Goal: Transaction & Acquisition: Download file/media

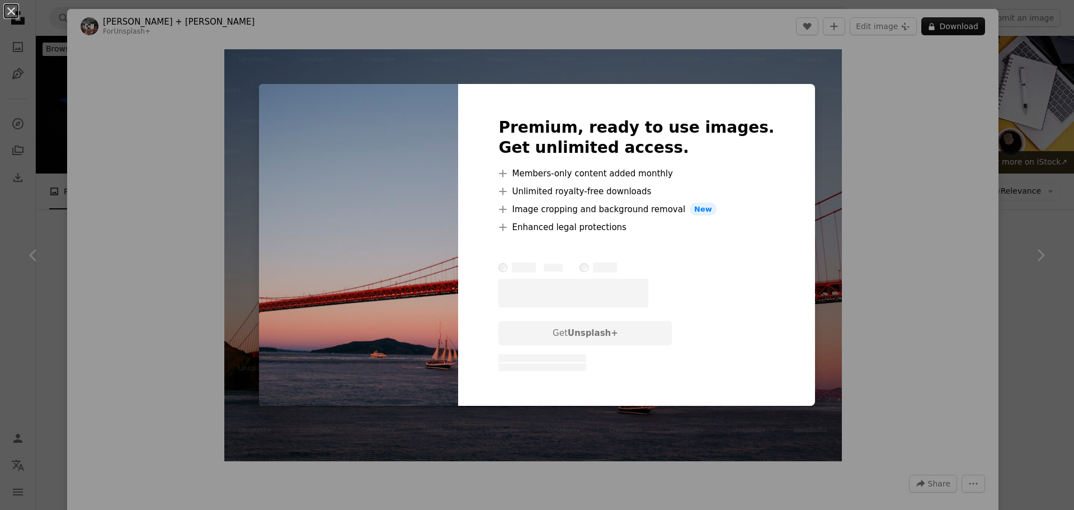
scroll to position [280, 0]
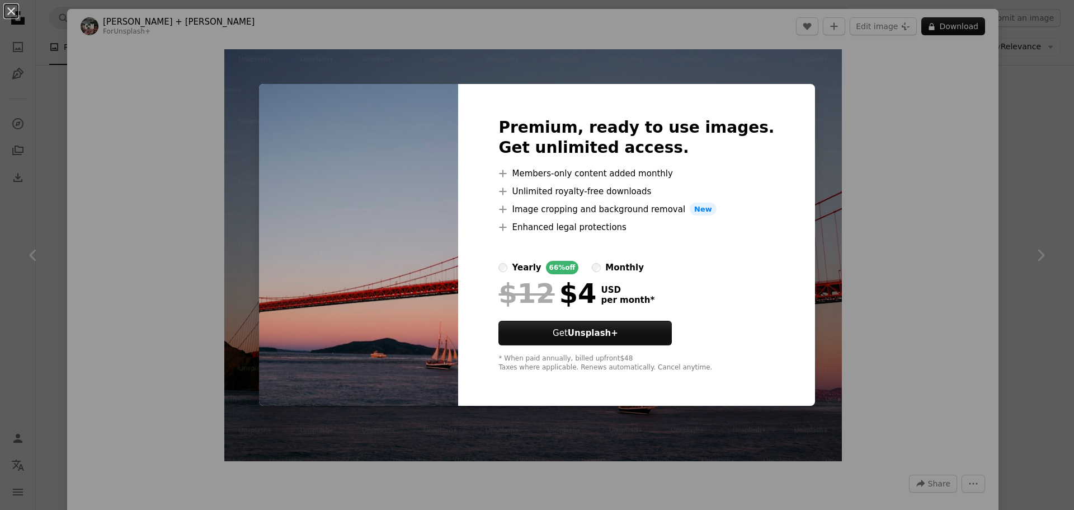
click at [892, 245] on div "An X shape Premium, ready to use images. Get unlimited access. A plus sign Memb…" at bounding box center [537, 255] width 1074 height 510
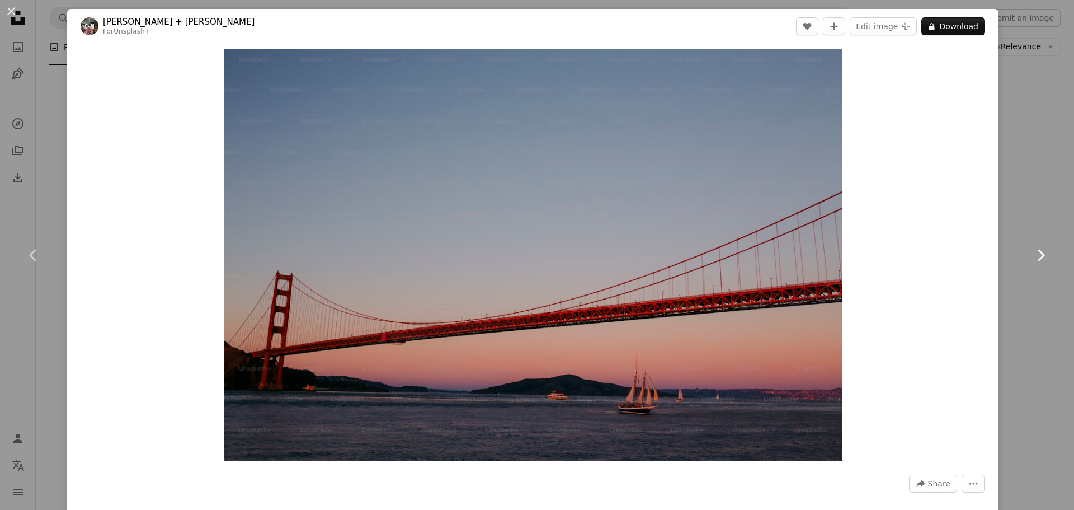
click at [1032, 257] on icon "Chevron right" at bounding box center [1041, 255] width 18 height 18
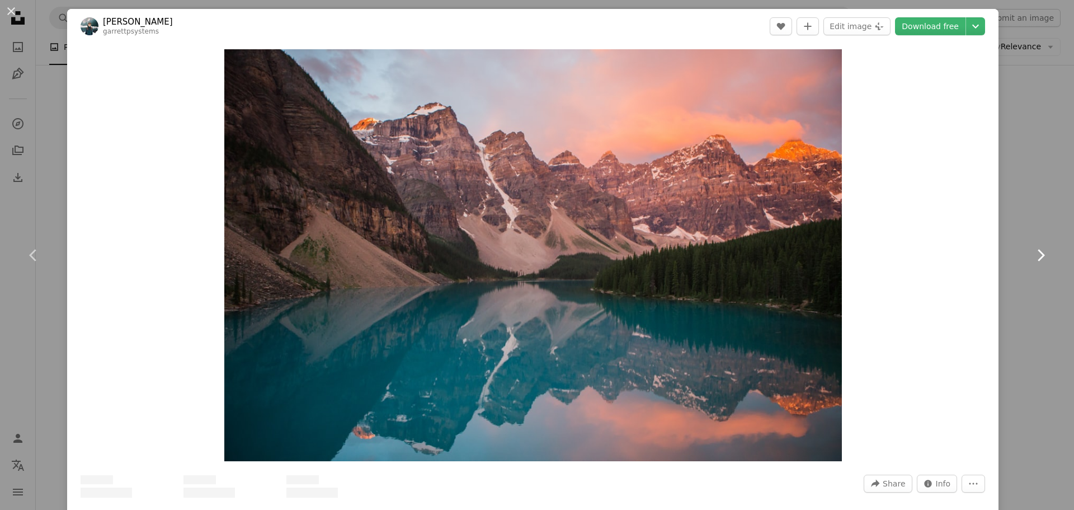
click at [1032, 257] on icon "Chevron right" at bounding box center [1041, 255] width 18 height 18
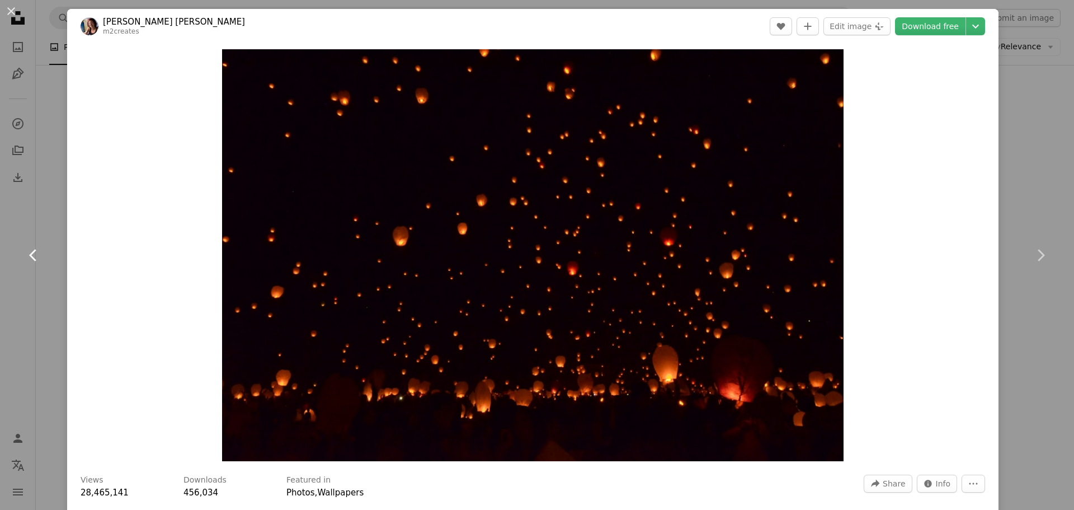
click at [36, 252] on icon "Chevron left" at bounding box center [34, 255] width 18 height 18
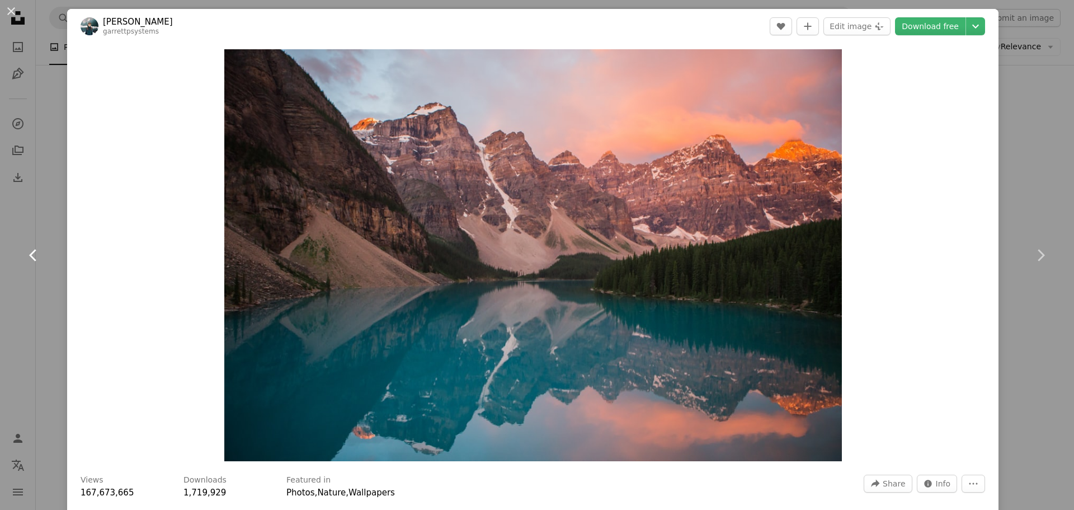
click at [36, 252] on icon "Chevron left" at bounding box center [34, 255] width 18 height 18
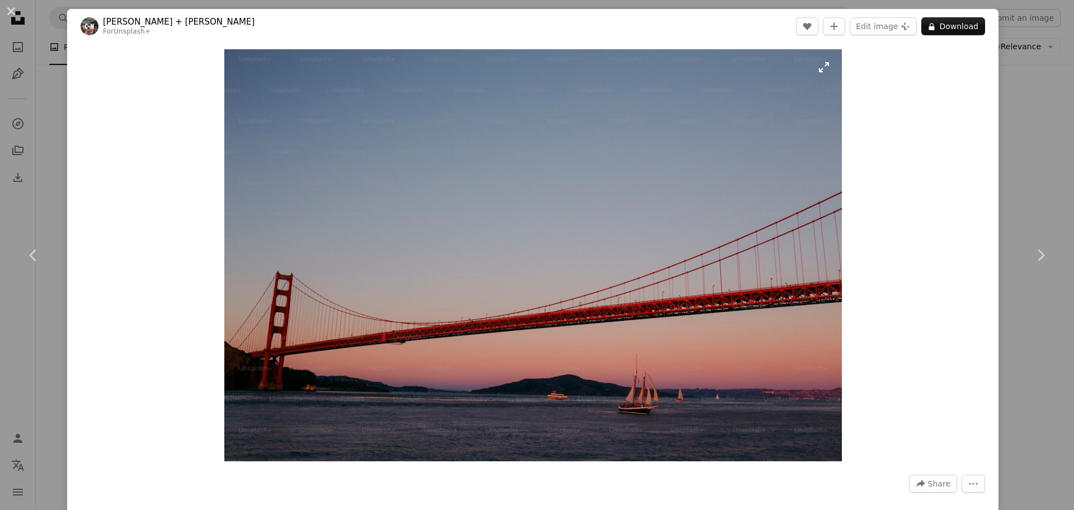
click at [574, 260] on img "Zoom in on this image" at bounding box center [533, 255] width 618 height 412
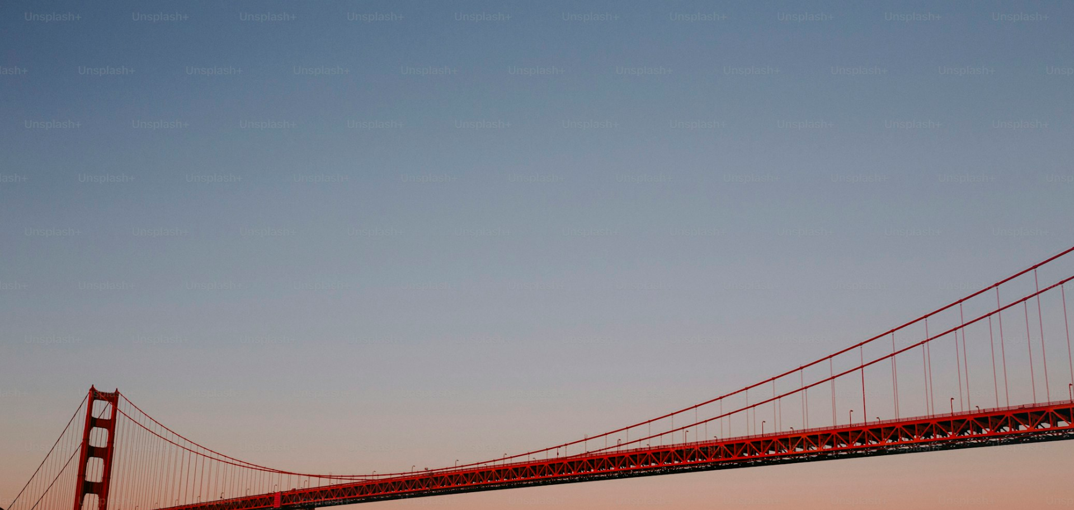
scroll to position [98, 0]
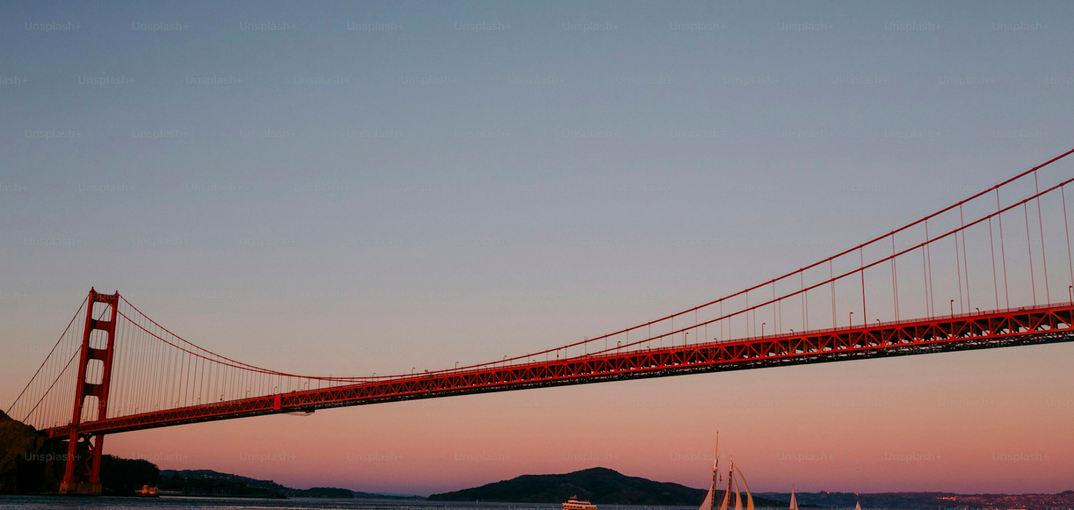
click at [274, 137] on img "Zoom out on this image" at bounding box center [537, 260] width 1076 height 717
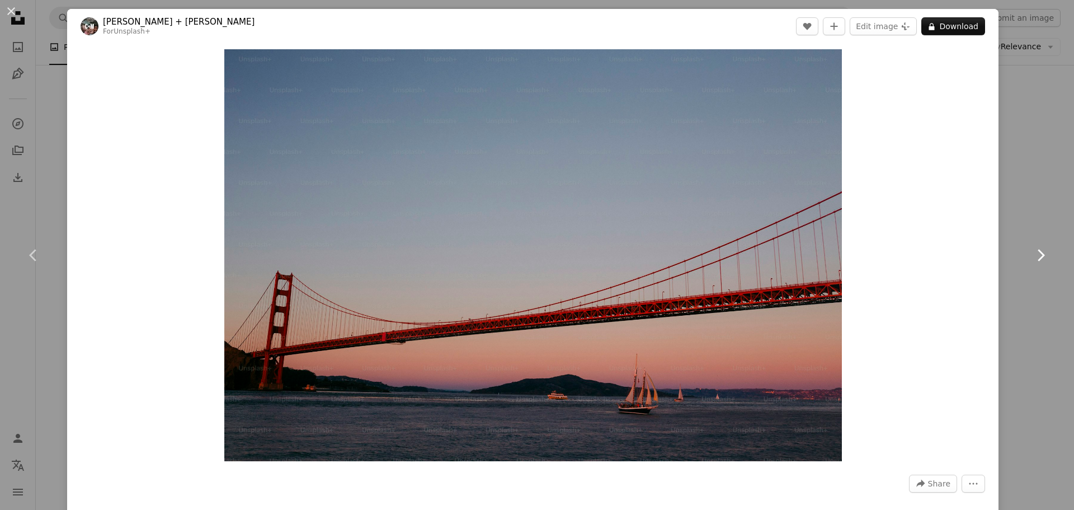
click at [1038, 260] on icon at bounding box center [1041, 255] width 7 height 12
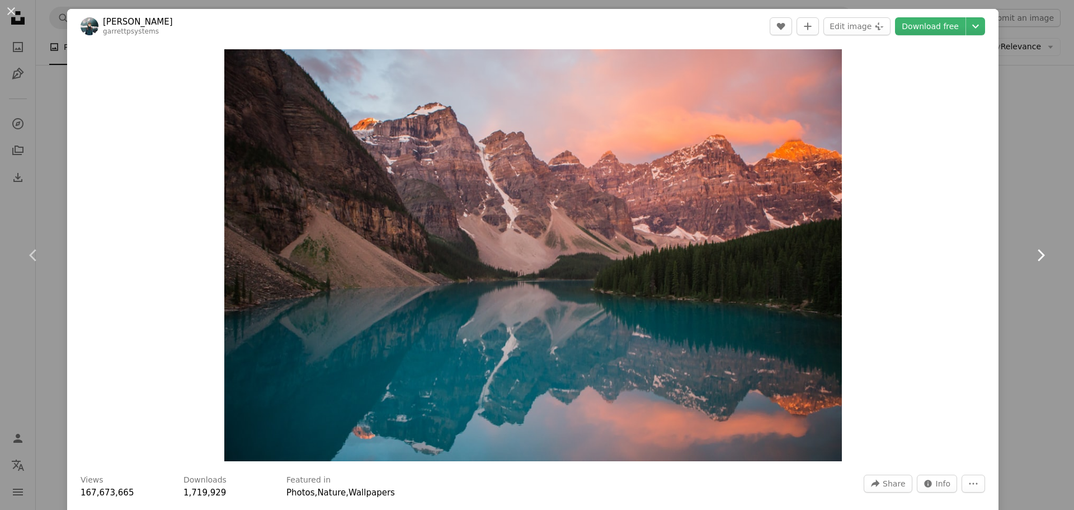
click at [1038, 257] on icon at bounding box center [1041, 255] width 7 height 12
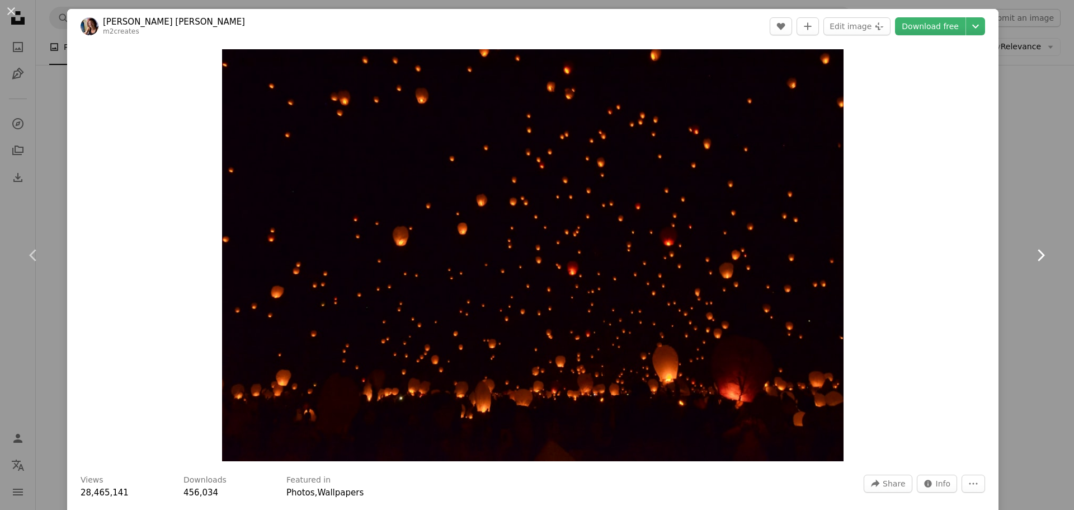
click at [1032, 257] on icon "Chevron right" at bounding box center [1041, 255] width 18 height 18
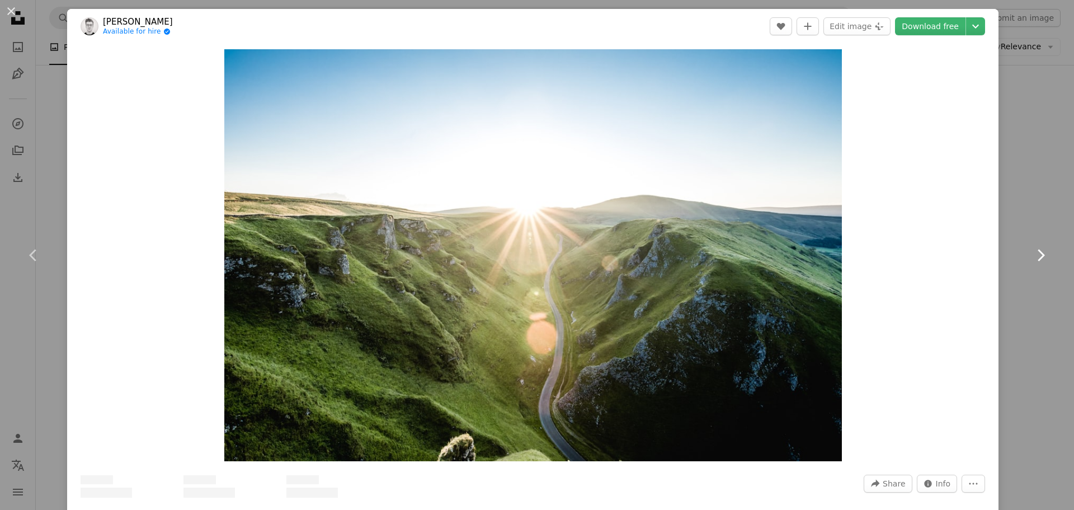
click at [1032, 257] on icon "Chevron right" at bounding box center [1041, 255] width 18 height 18
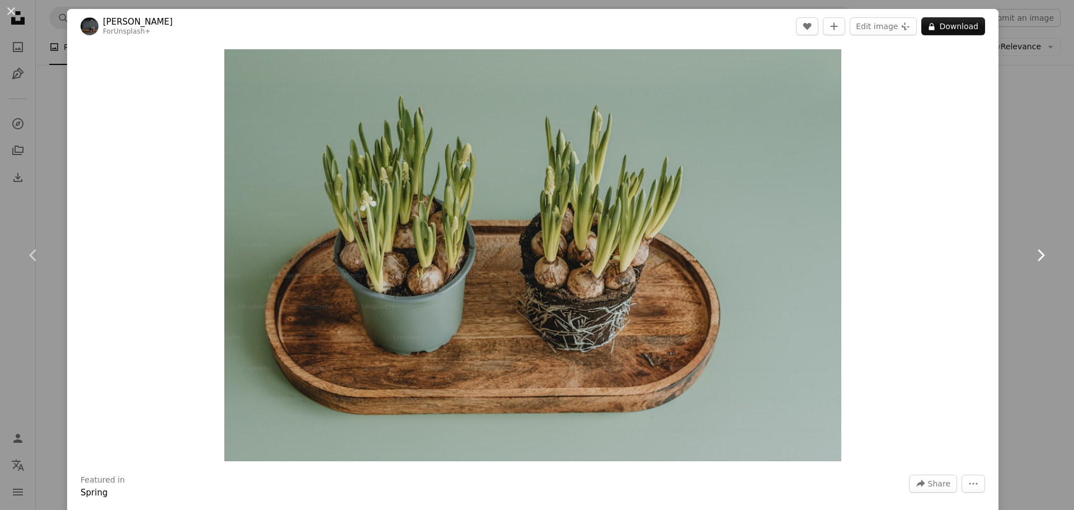
click at [1032, 257] on icon "Chevron right" at bounding box center [1041, 255] width 18 height 18
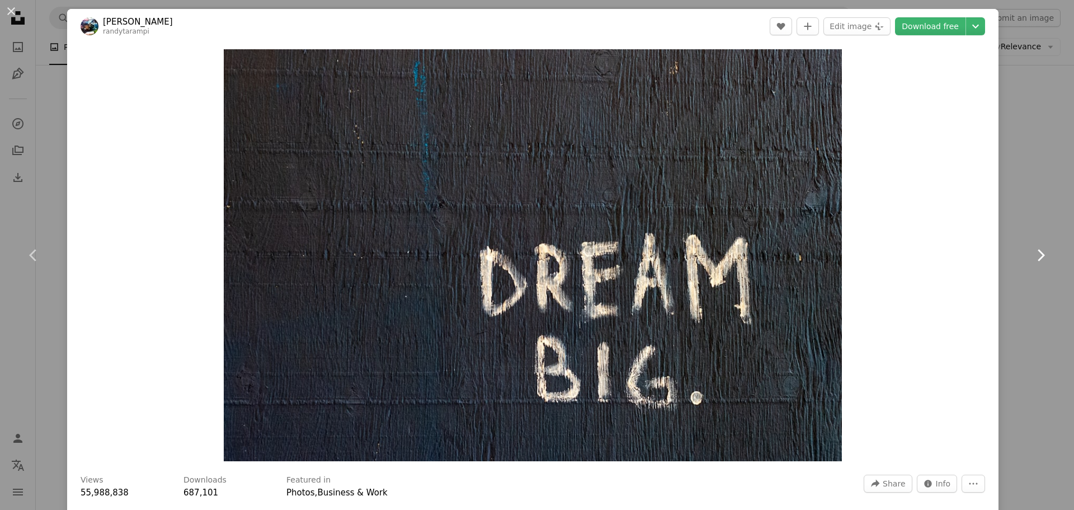
click at [1032, 257] on icon "Chevron right" at bounding box center [1041, 255] width 18 height 18
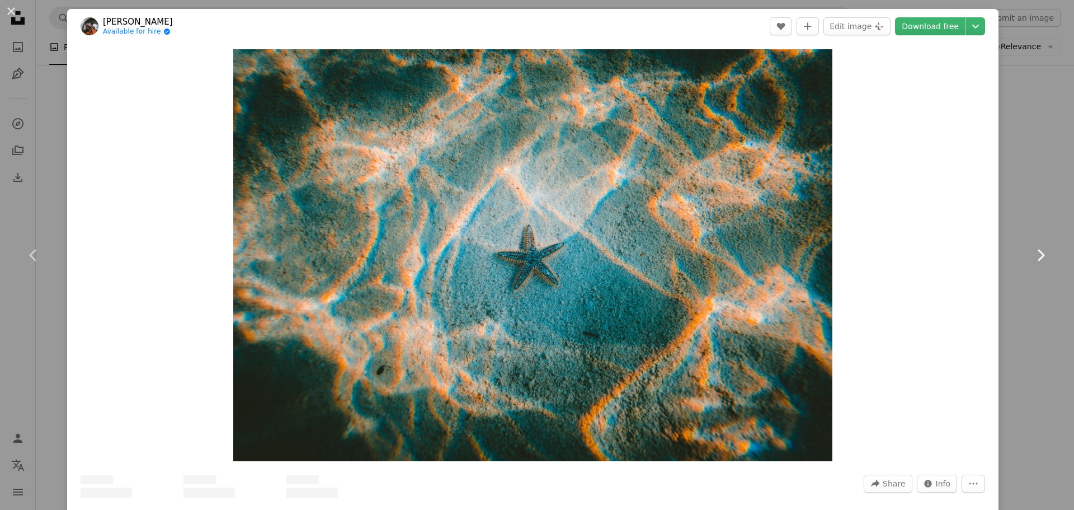
click at [1032, 257] on icon "Chevron right" at bounding box center [1041, 255] width 18 height 18
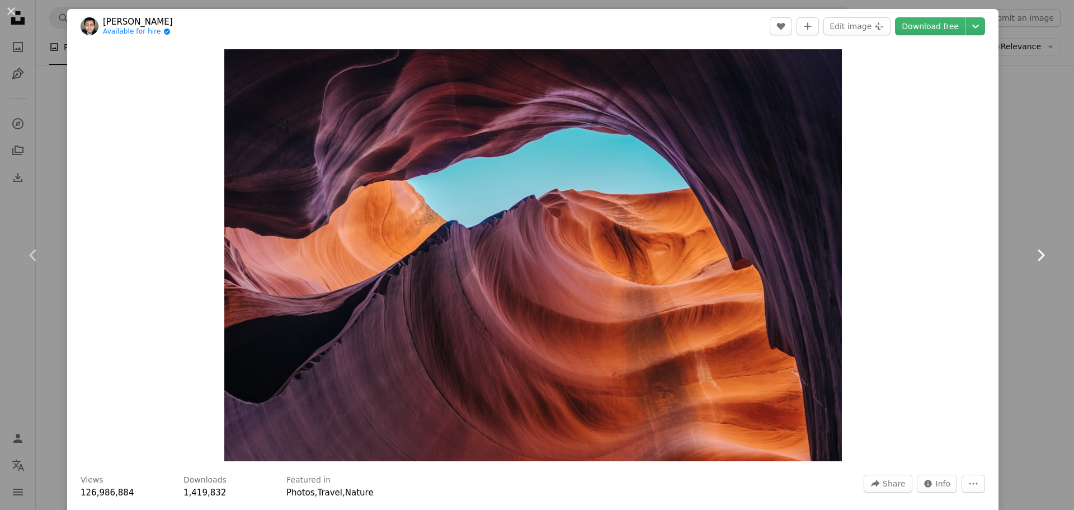
click at [1032, 257] on icon "Chevron right" at bounding box center [1041, 255] width 18 height 18
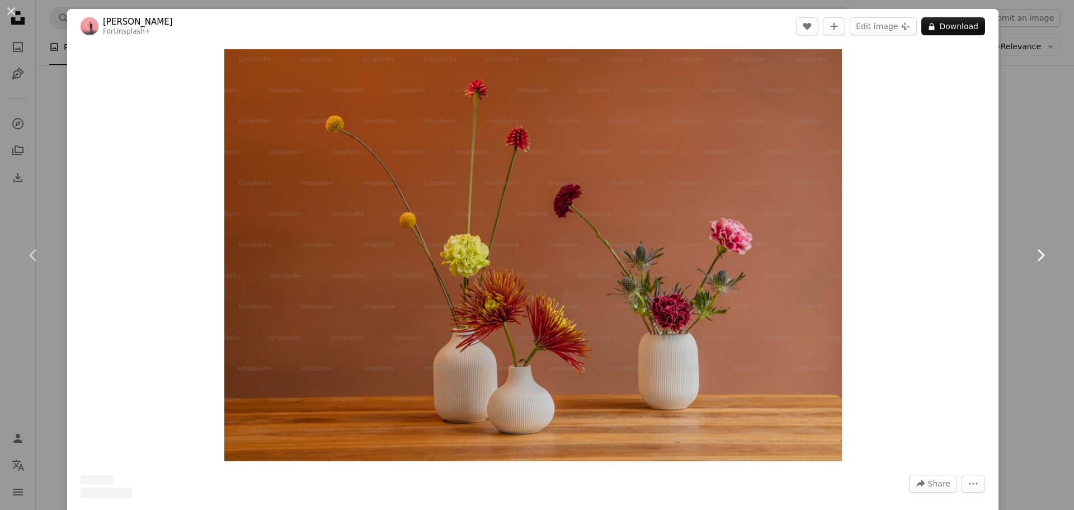
click at [1032, 257] on icon "Chevron right" at bounding box center [1041, 255] width 18 height 18
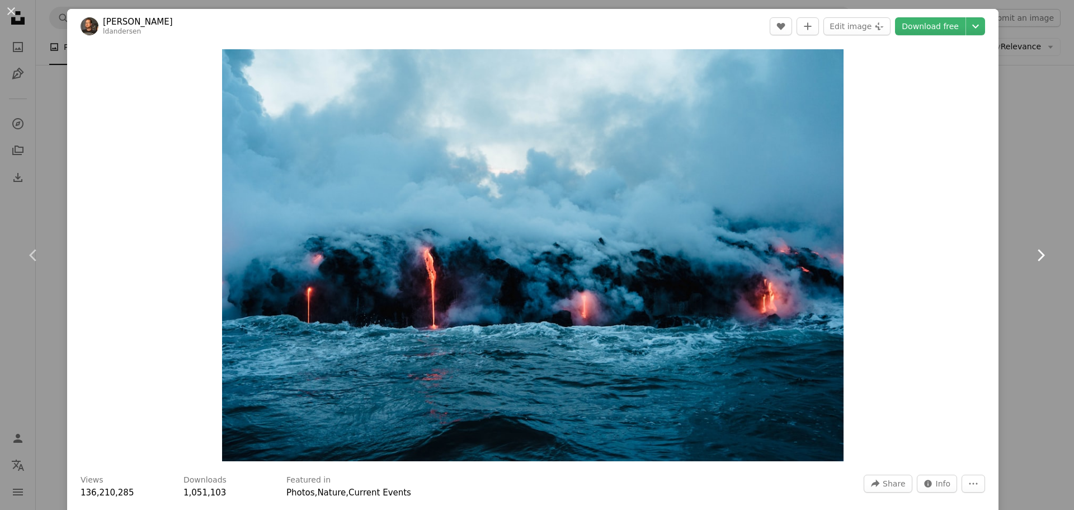
click at [1033, 247] on icon "Chevron right" at bounding box center [1041, 255] width 18 height 18
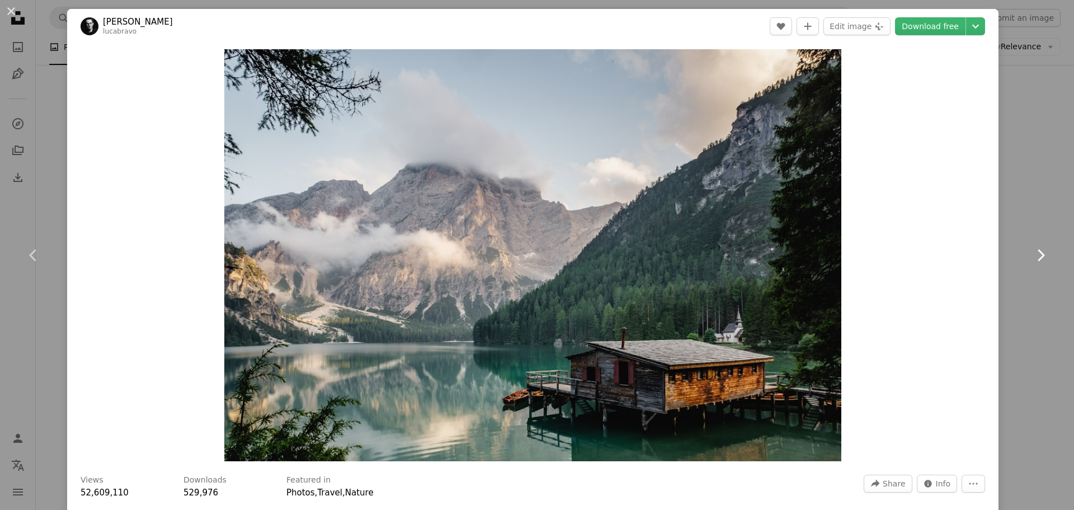
click at [1033, 247] on icon "Chevron right" at bounding box center [1041, 255] width 18 height 18
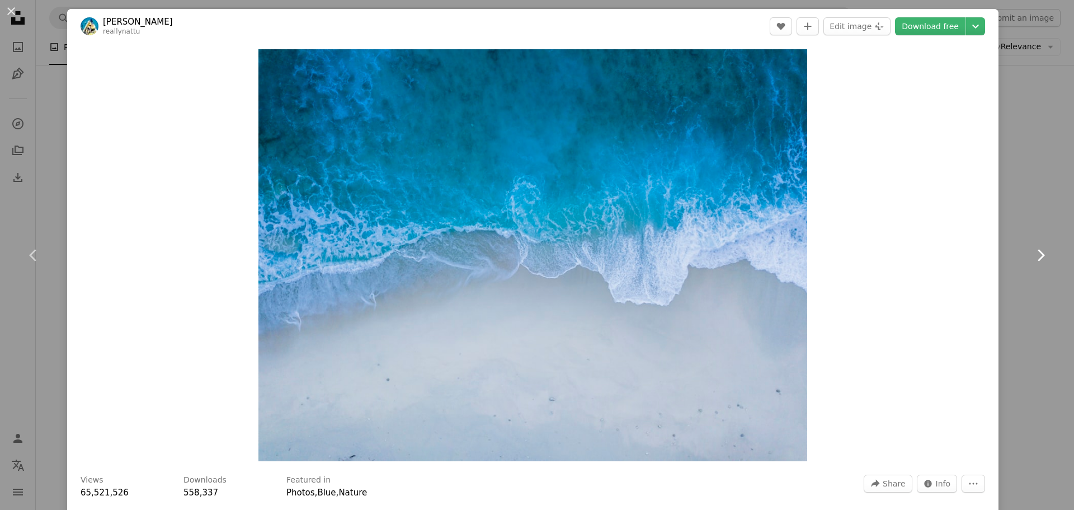
click at [1033, 247] on icon "Chevron right" at bounding box center [1041, 255] width 18 height 18
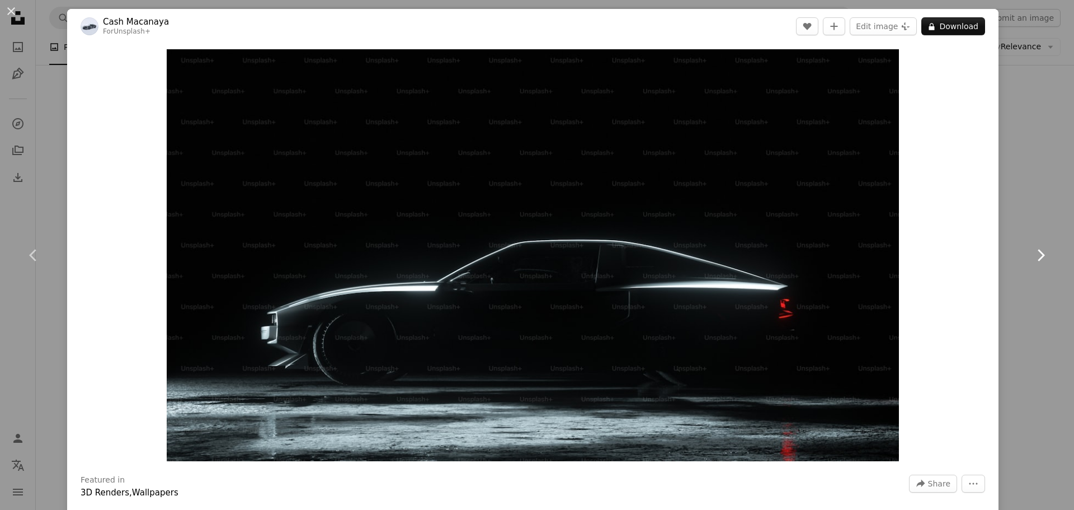
click at [1032, 256] on icon "Chevron right" at bounding box center [1041, 255] width 18 height 18
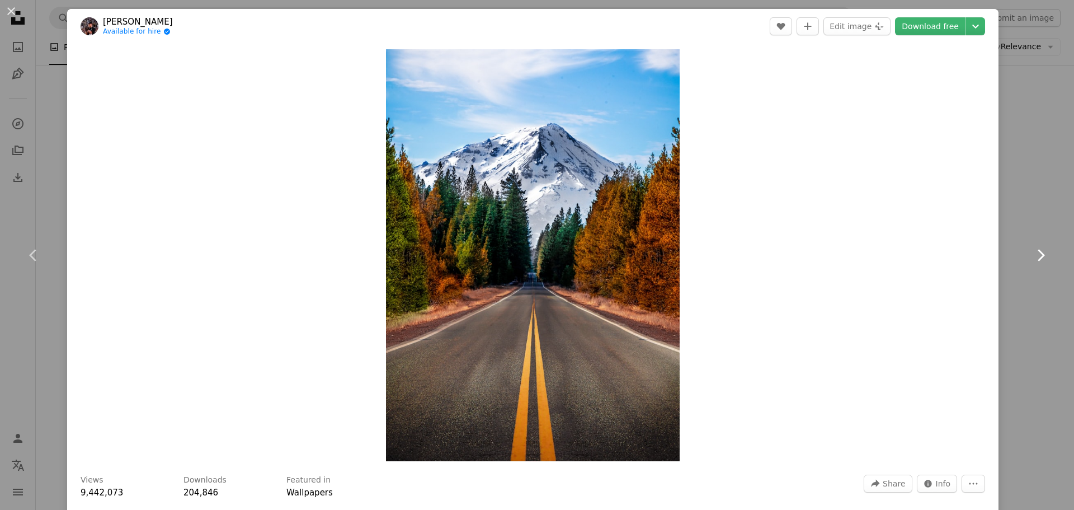
click at [1032, 256] on icon "Chevron right" at bounding box center [1041, 255] width 18 height 18
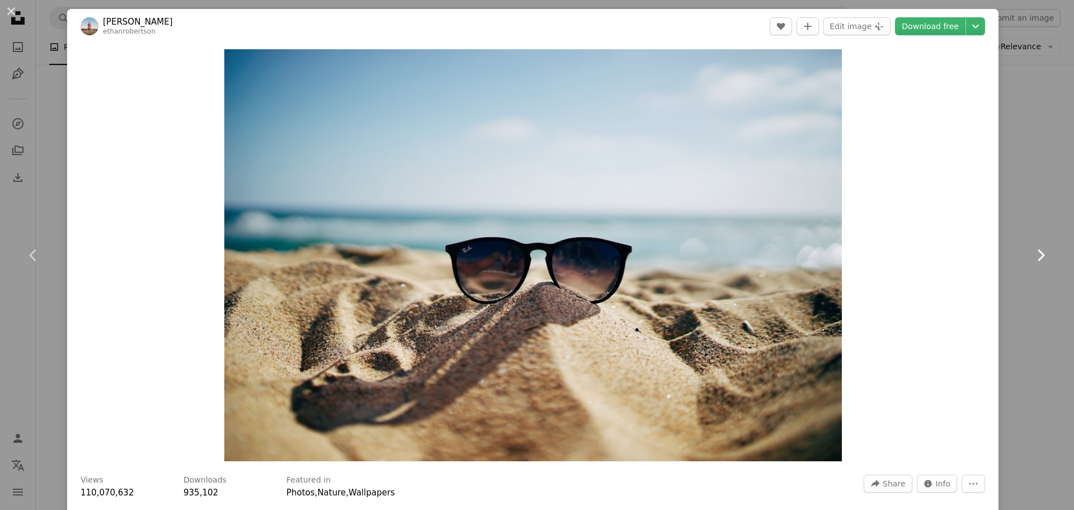
click at [1032, 256] on icon "Chevron right" at bounding box center [1041, 255] width 18 height 18
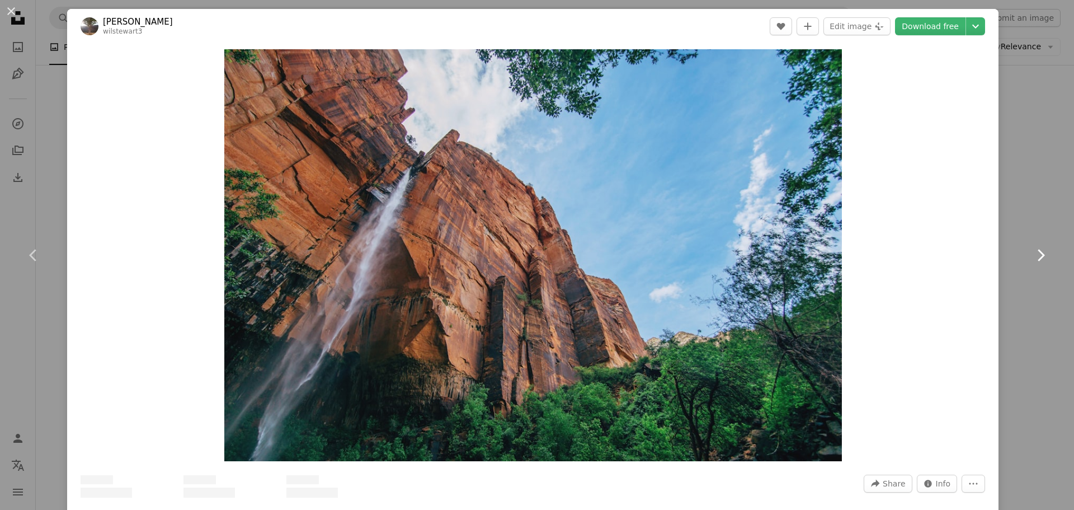
click at [1032, 256] on icon "Chevron right" at bounding box center [1041, 255] width 18 height 18
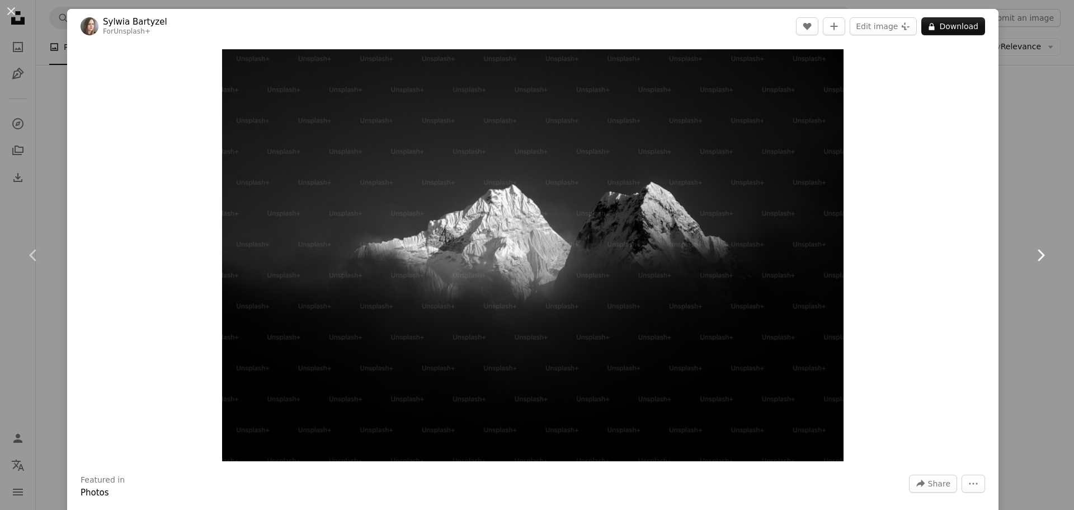
click at [1032, 256] on icon "Chevron right" at bounding box center [1041, 255] width 18 height 18
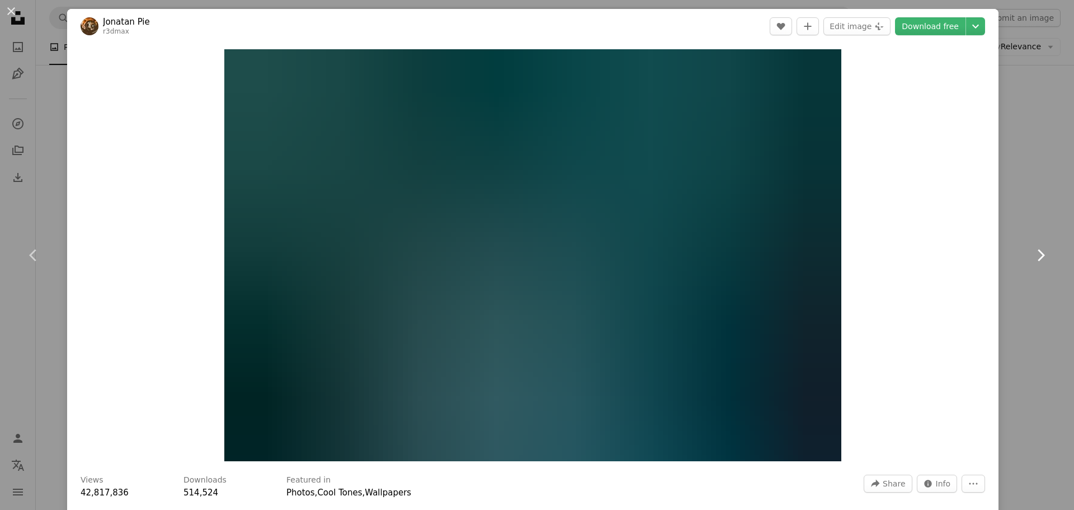
click at [1032, 256] on icon "Chevron right" at bounding box center [1041, 255] width 18 height 18
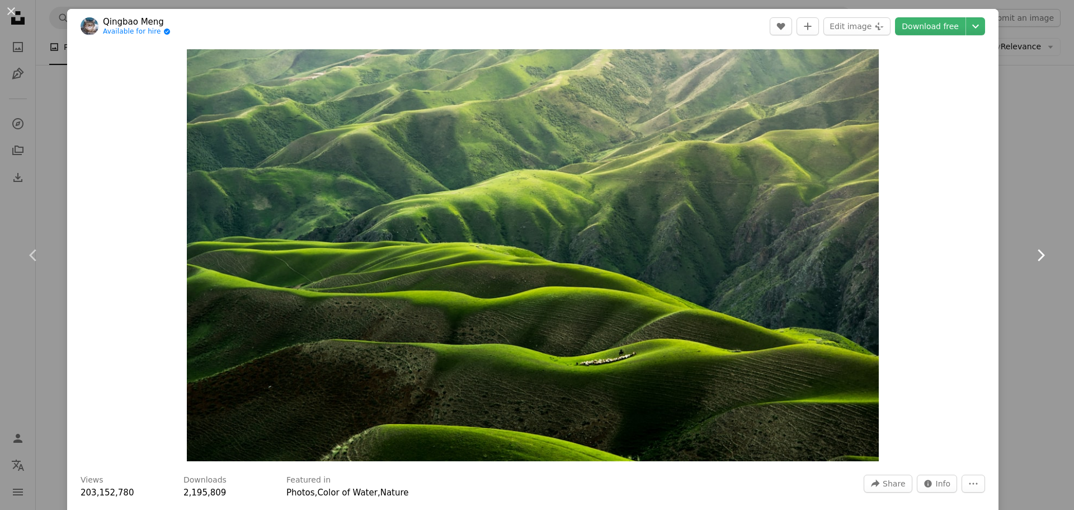
click at [1032, 256] on icon "Chevron right" at bounding box center [1041, 255] width 18 height 18
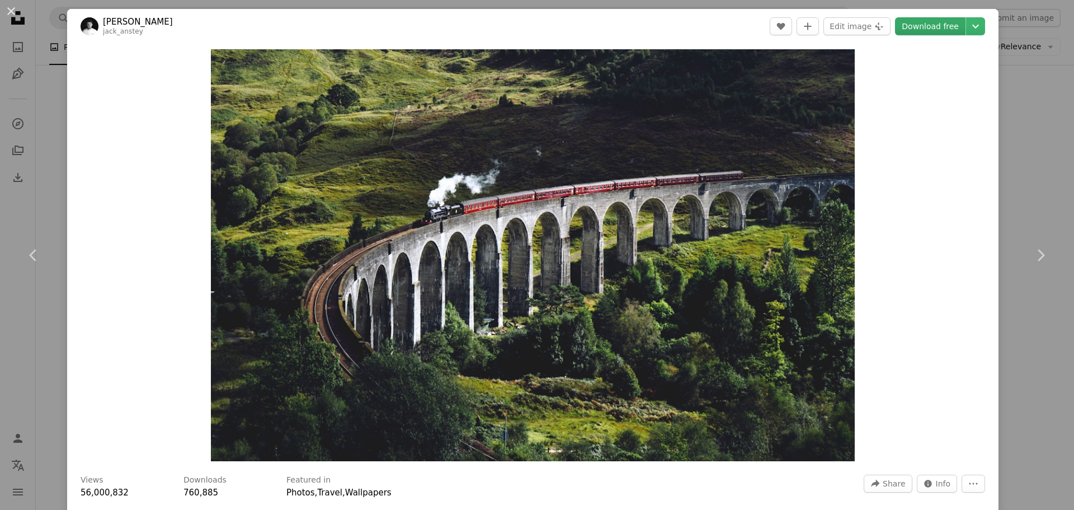
click at [931, 28] on link "Download free" at bounding box center [930, 26] width 71 height 18
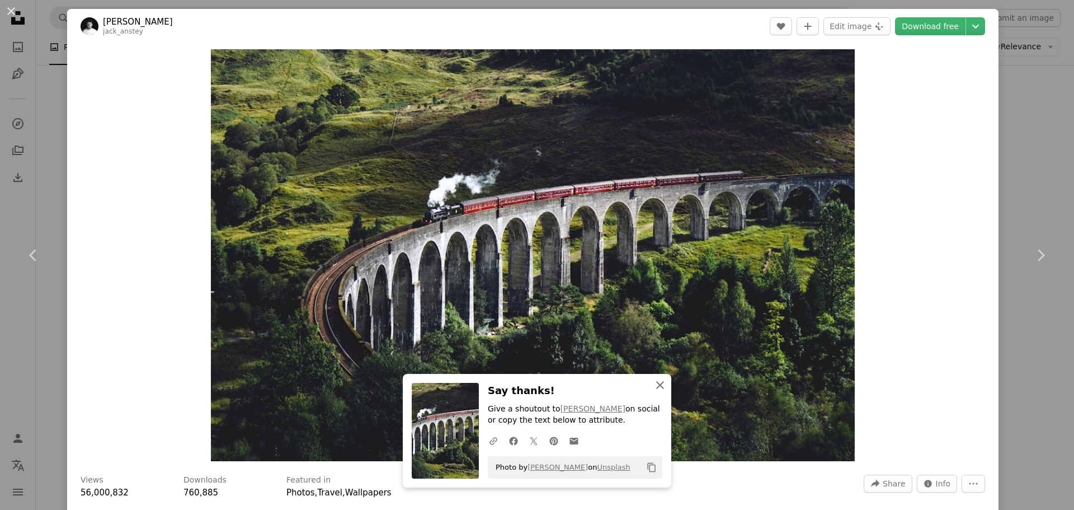
click at [654, 381] on icon "An X shape" at bounding box center [660, 384] width 13 height 13
